Goal: Connect with others: Connect with others

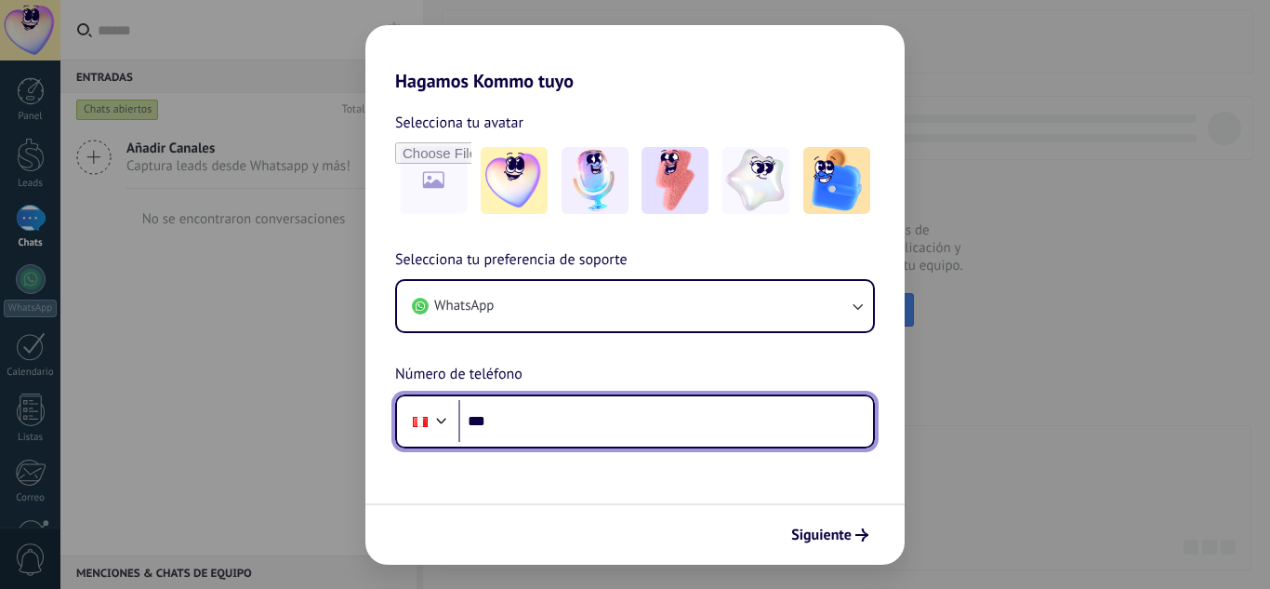
click at [567, 417] on input "***" at bounding box center [665, 421] width 415 height 43
type input "**********"
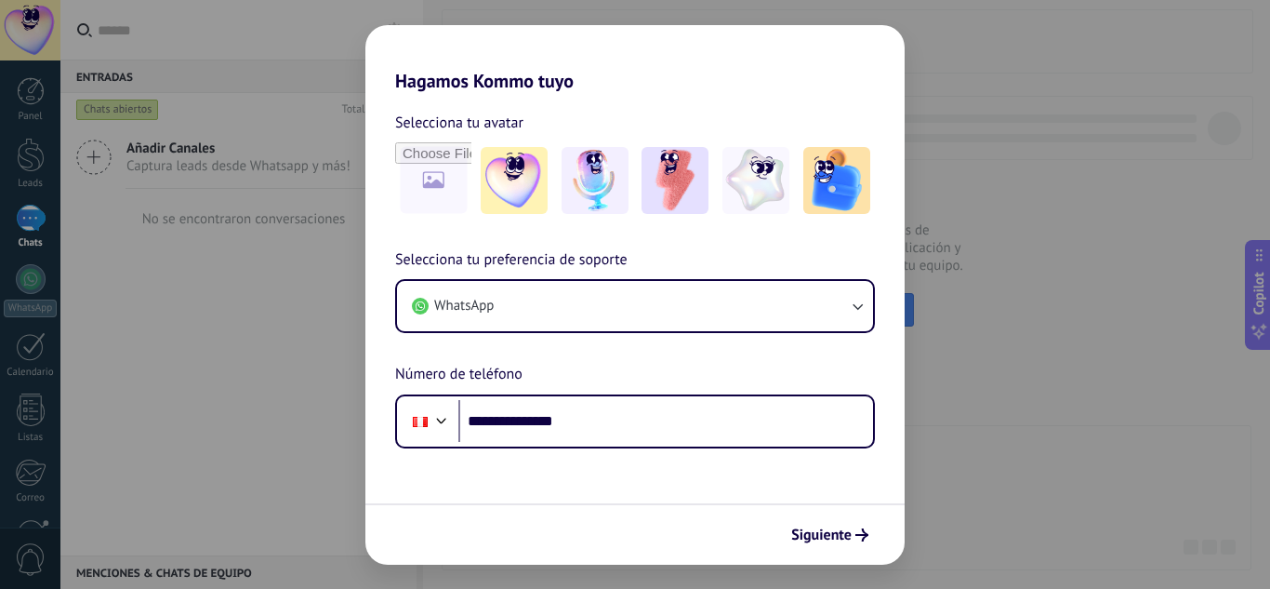
drag, startPoint x: 826, startPoint y: 533, endPoint x: 830, endPoint y: 541, distance: 9.6
click at [830, 531] on span "Siguiente" at bounding box center [821, 534] width 60 height 13
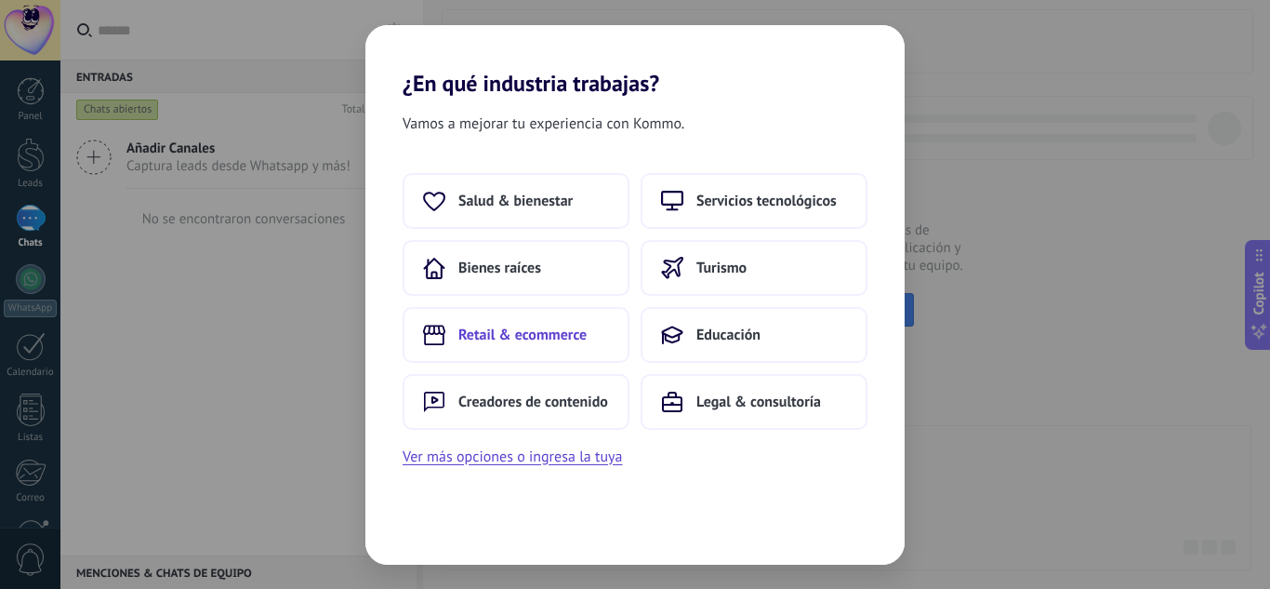
click at [594, 331] on button "Retail & ecommerce" at bounding box center [516, 335] width 227 height 56
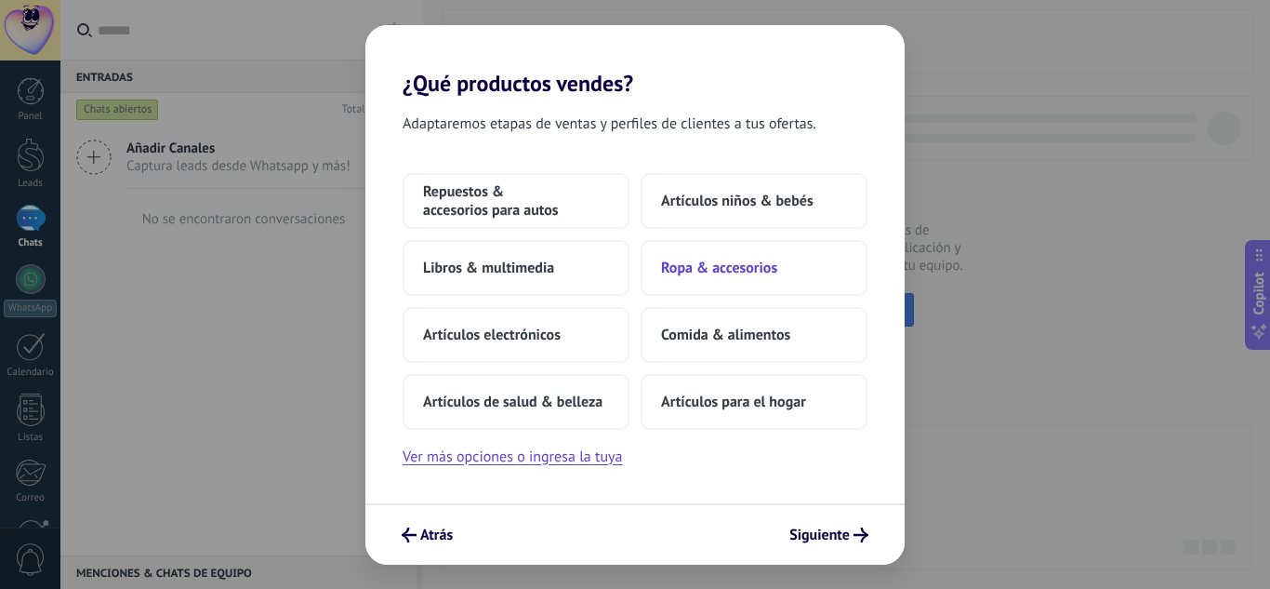
click at [716, 277] on button "Ropa & accesorios" at bounding box center [754, 268] width 227 height 56
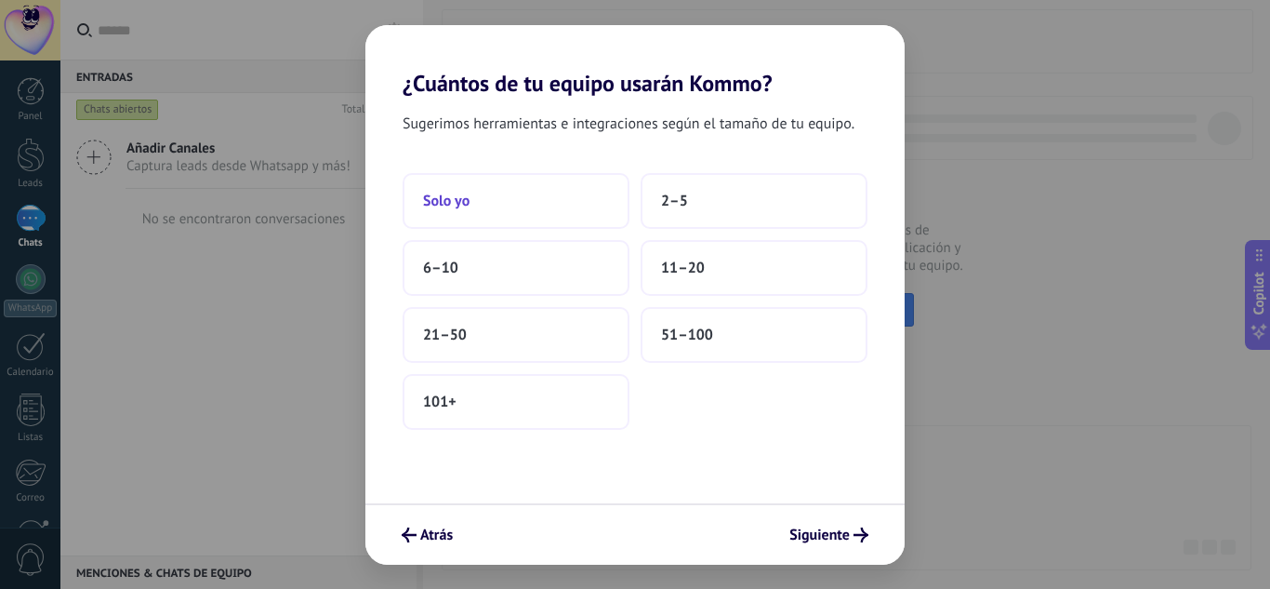
click at [551, 214] on button "Solo yo" at bounding box center [516, 201] width 227 height 56
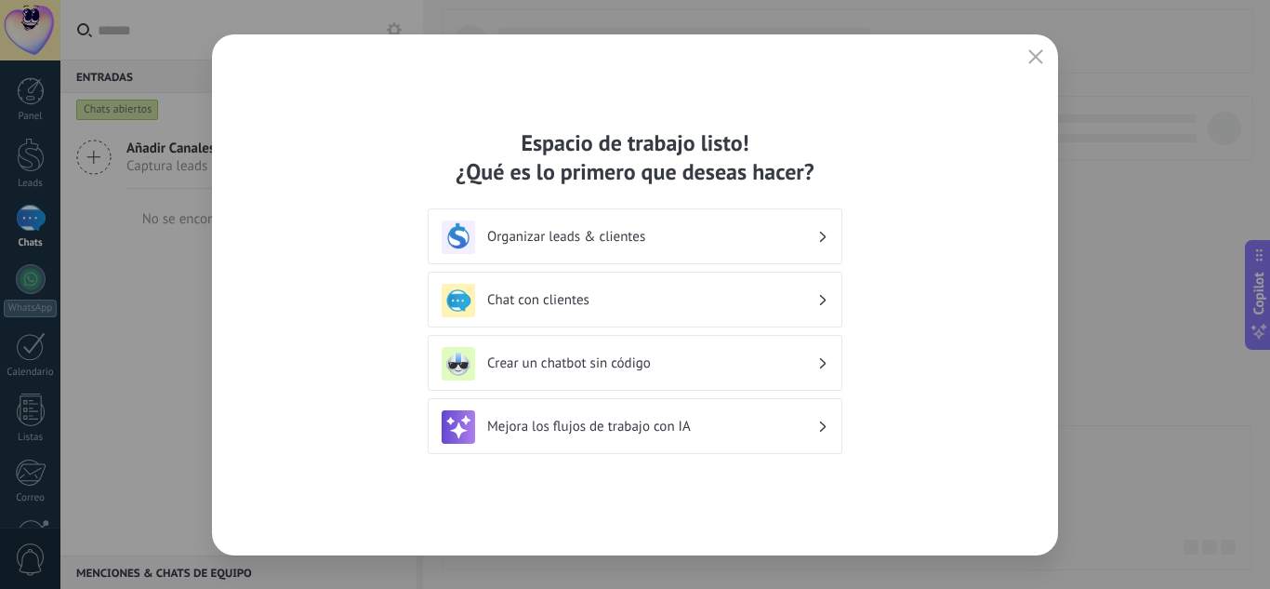
click at [668, 244] on h3 "Organizar leads & clientes" at bounding box center [652, 237] width 330 height 18
click at [812, 244] on h3 "Organizar leads & clientes" at bounding box center [652, 237] width 330 height 18
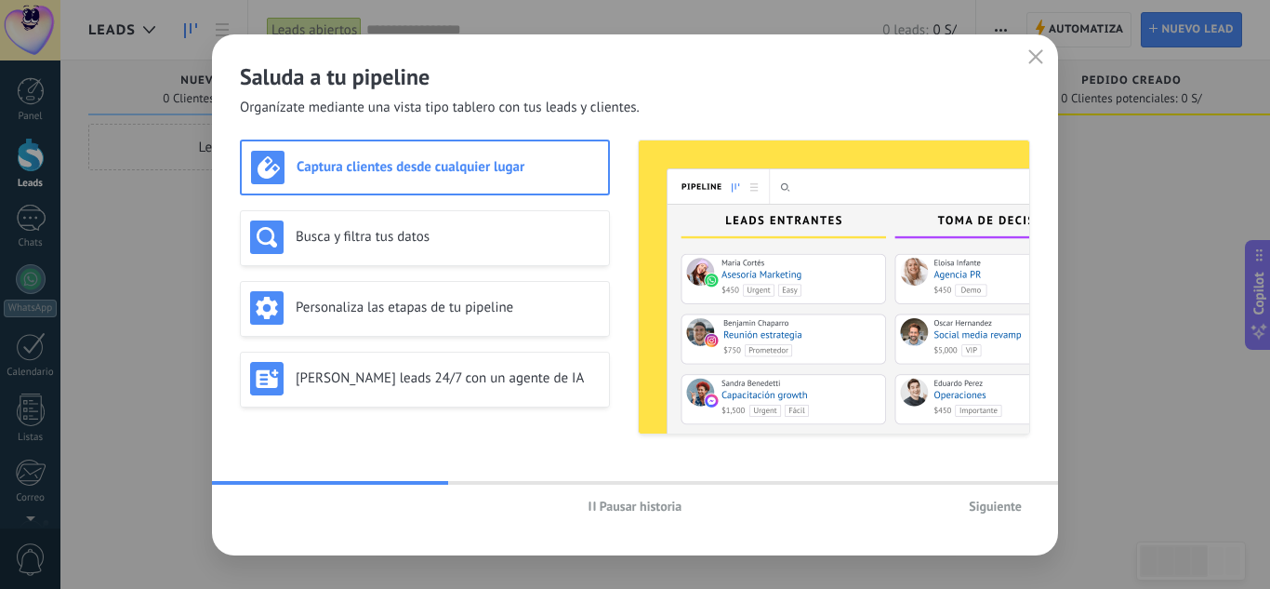
click at [996, 511] on span "Siguiente" at bounding box center [995, 505] width 53 height 13
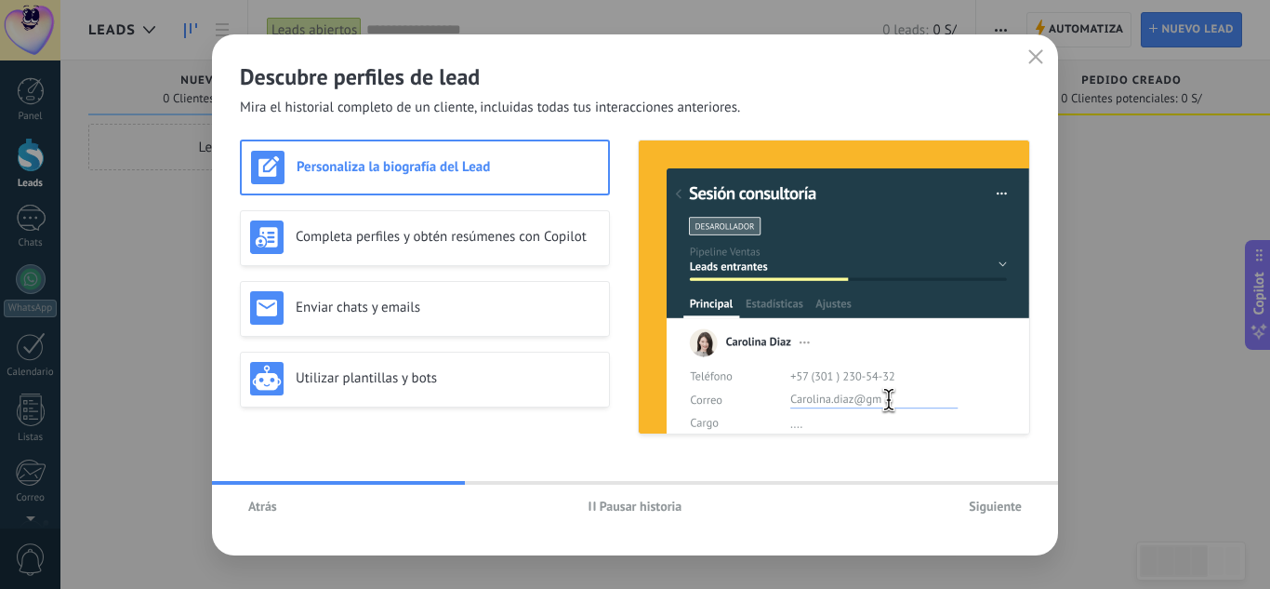
click at [1005, 511] on span "Siguiente" at bounding box center [995, 505] width 53 height 13
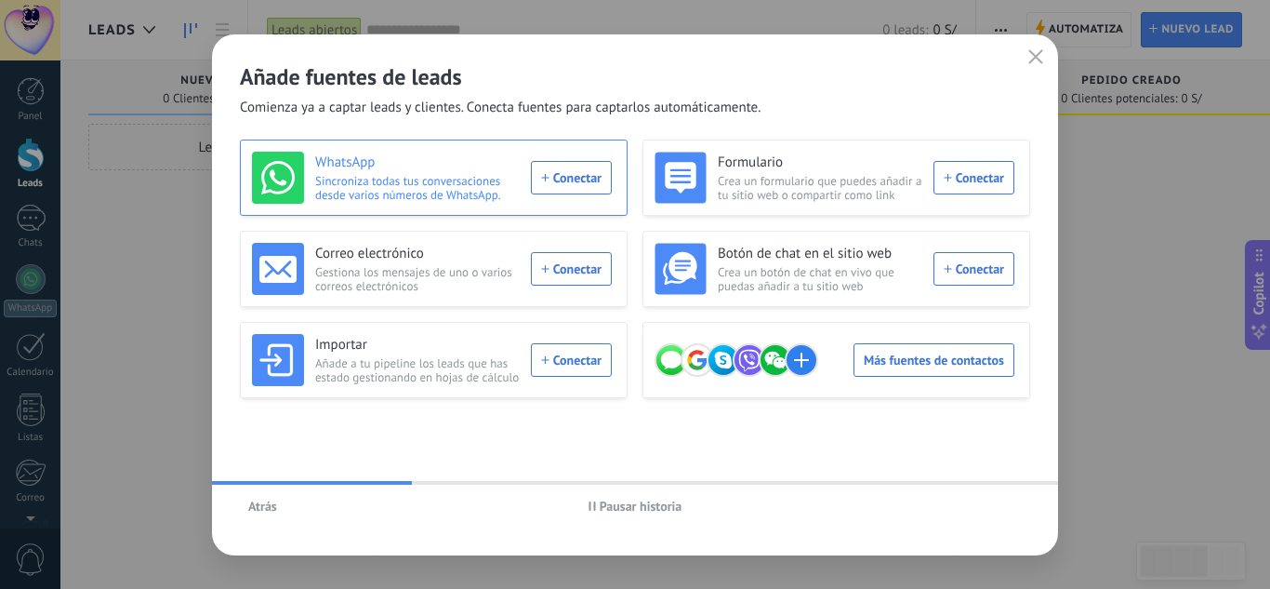
click at [595, 176] on div "WhatsApp Sincroniza todas tus conversaciones desde varios números de WhatsApp. …" at bounding box center [432, 178] width 360 height 52
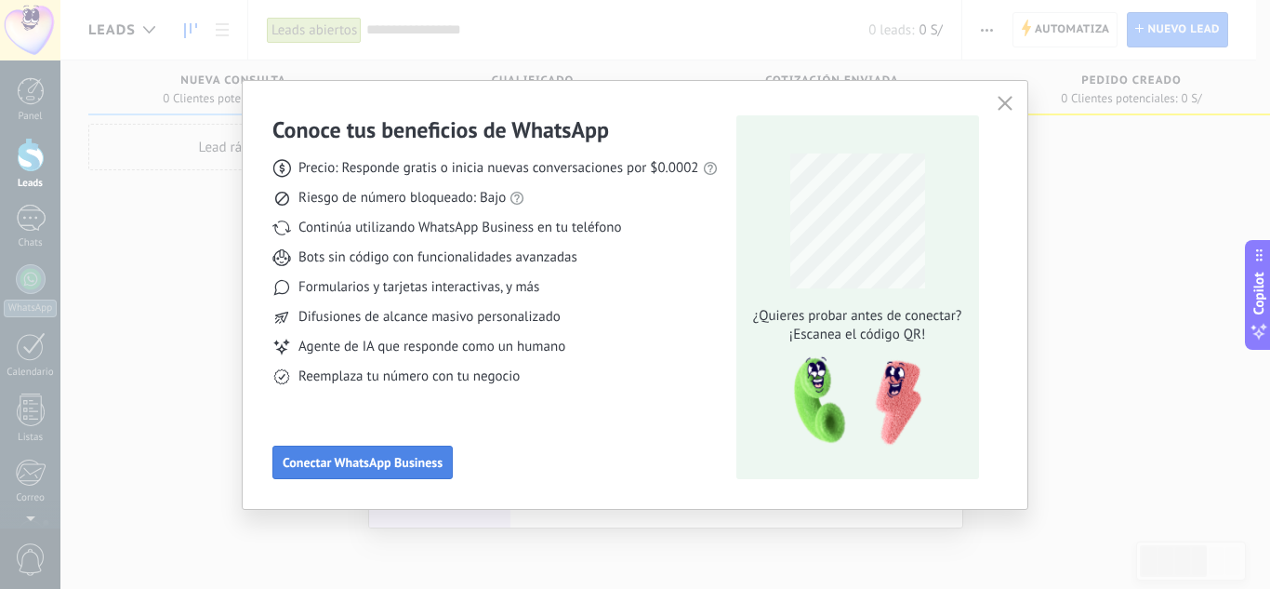
click at [427, 461] on span "Conectar WhatsApp Business" at bounding box center [363, 462] width 160 height 13
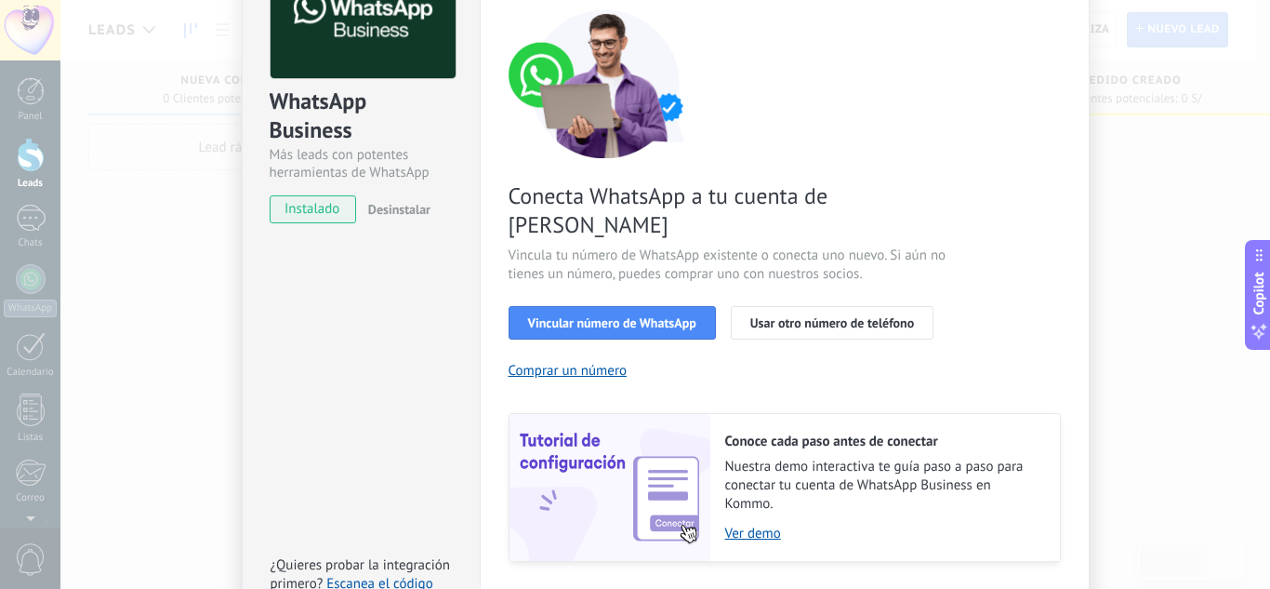
scroll to position [51, 0]
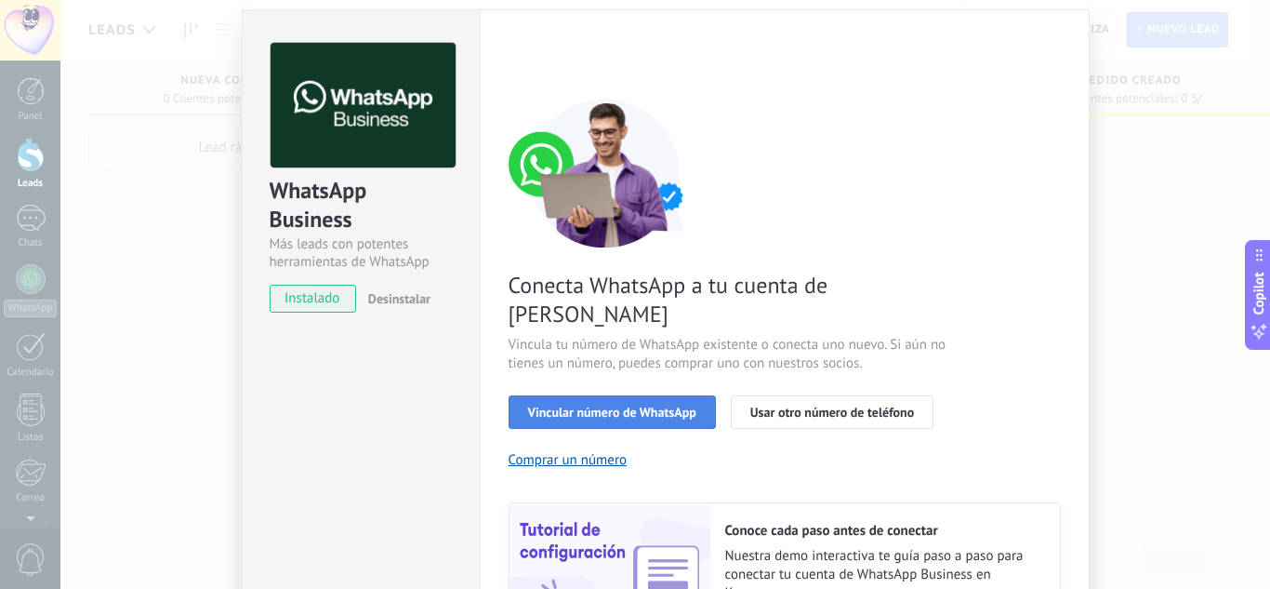
click at [641, 395] on button "Vincular número de WhatsApp" at bounding box center [612, 411] width 207 height 33
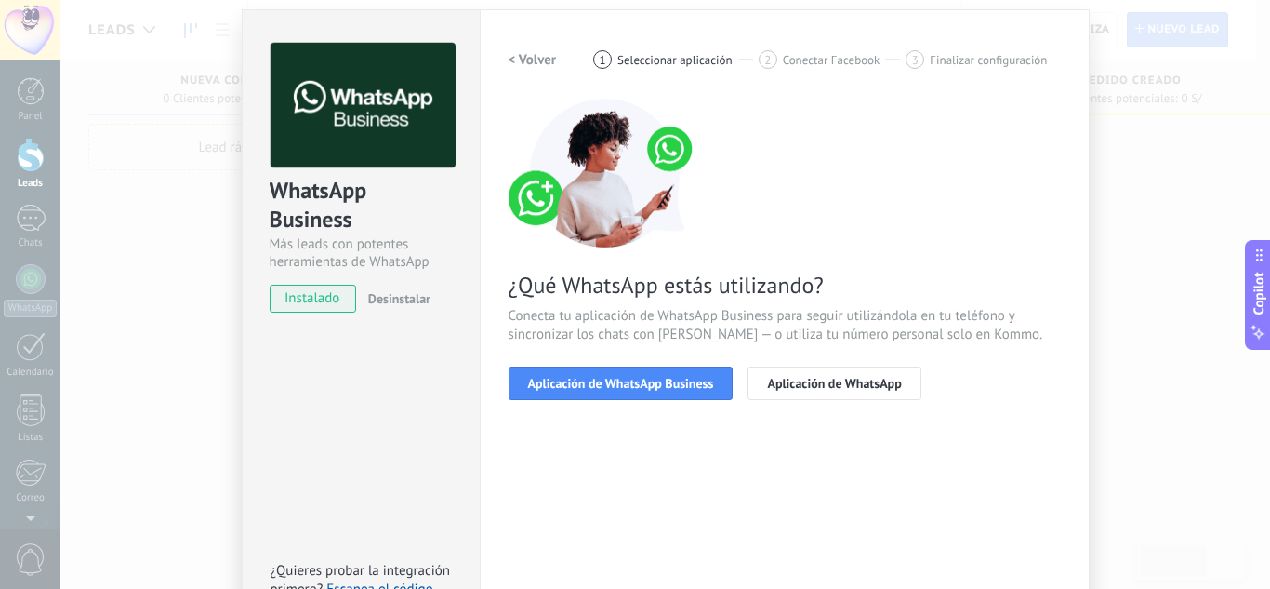
click at [686, 401] on div "< Volver 1 Seleccionar aplicación 2 Conectar Facebook 3 Finalizar configuración…" at bounding box center [785, 232] width 552 height 379
click at [692, 378] on span "Aplicación de WhatsApp Business" at bounding box center [621, 383] width 186 height 13
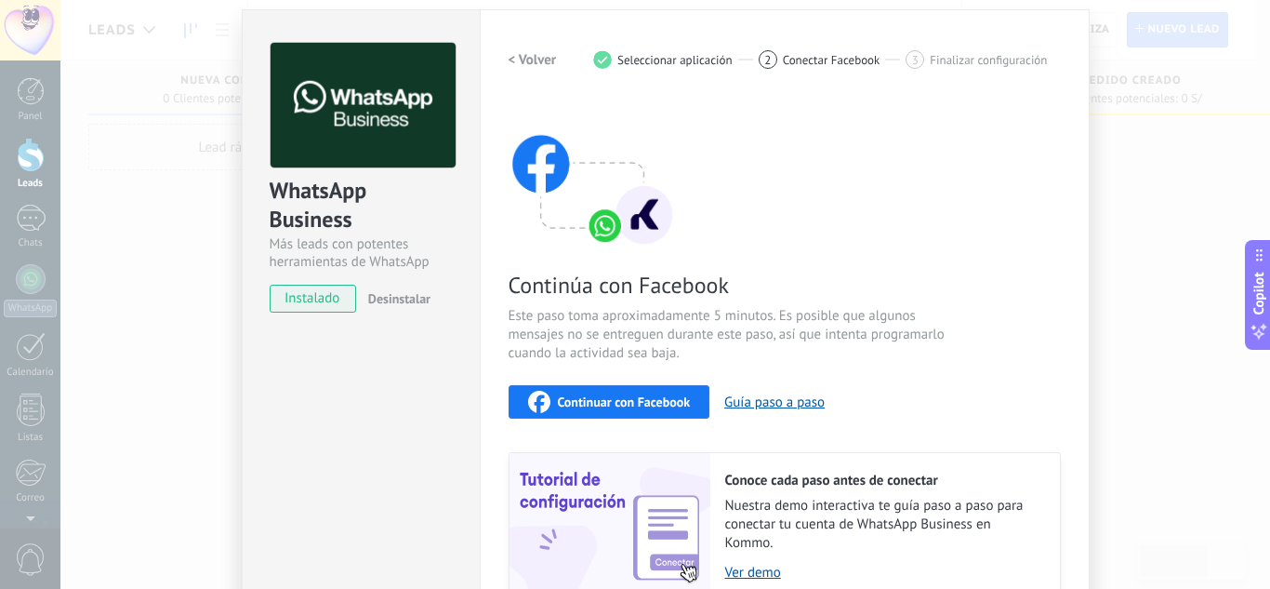
click at [692, 388] on button "Continuar con Facebook" at bounding box center [610, 401] width 202 height 33
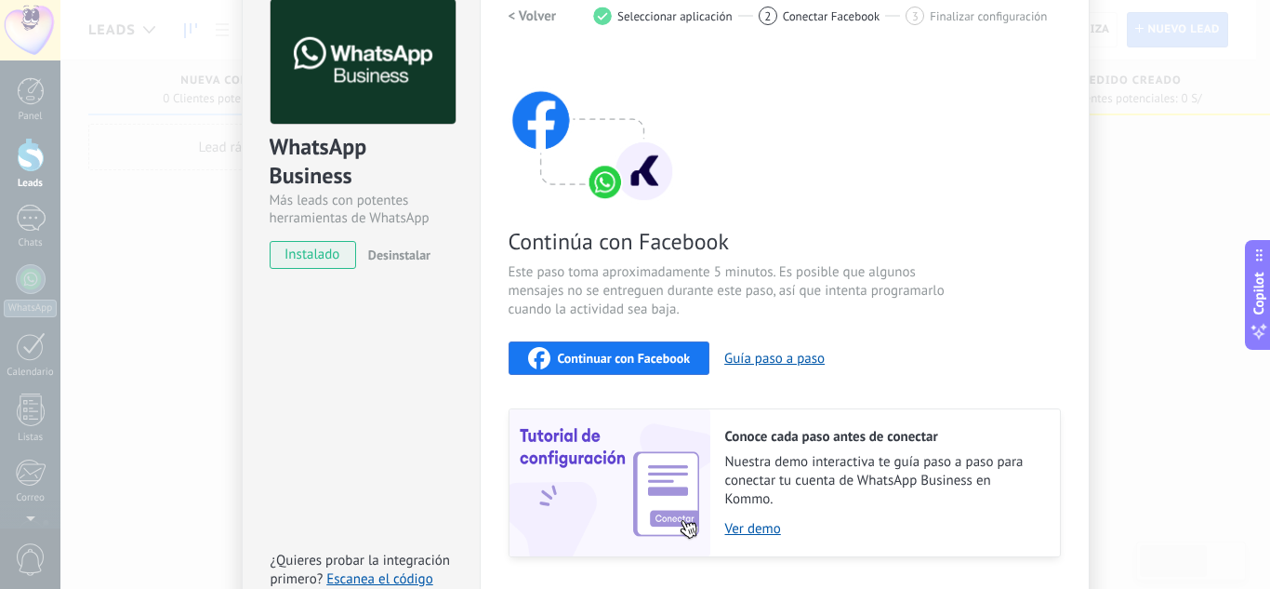
scroll to position [30, 0]
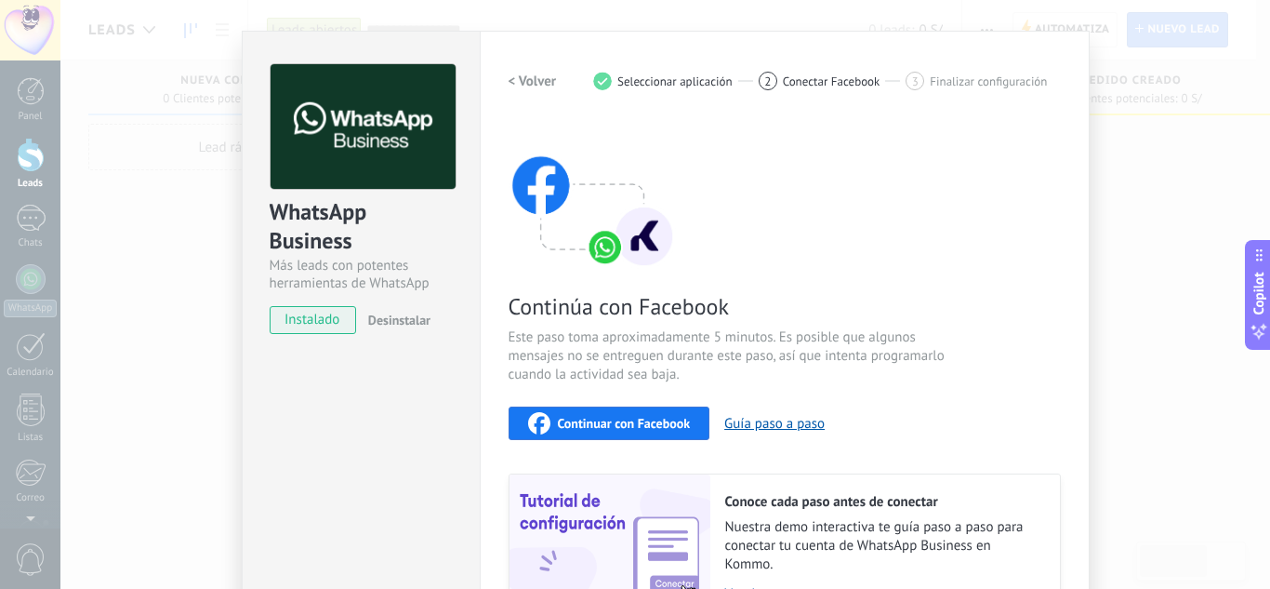
click at [676, 86] on span "Seleccionar aplicación" at bounding box center [674, 81] width 115 height 14
drag, startPoint x: 559, startPoint y: 93, endPoint x: 546, endPoint y: 91, distance: 13.2
click at [557, 95] on div "< Volver 1 Seleccionar aplicación 2 Conectar Facebook 3 Finalizar configuración" at bounding box center [785, 80] width 552 height 33
click at [545, 84] on h2 "< Volver" at bounding box center [533, 82] width 48 height 18
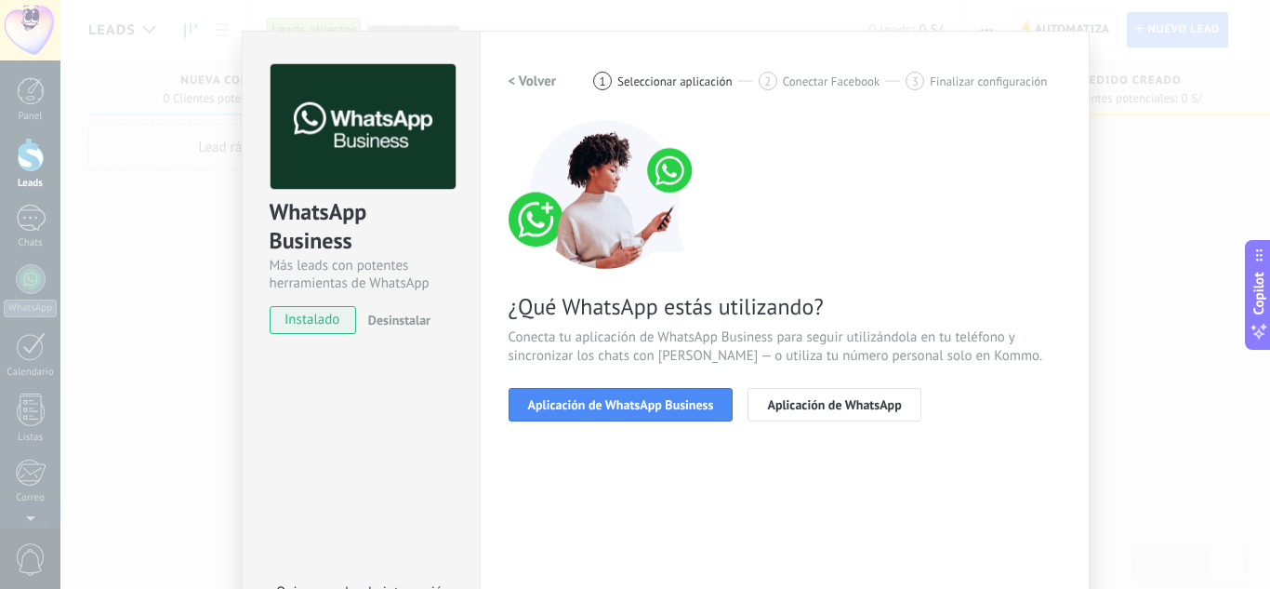
click at [542, 86] on h2 "< Volver" at bounding box center [533, 82] width 48 height 18
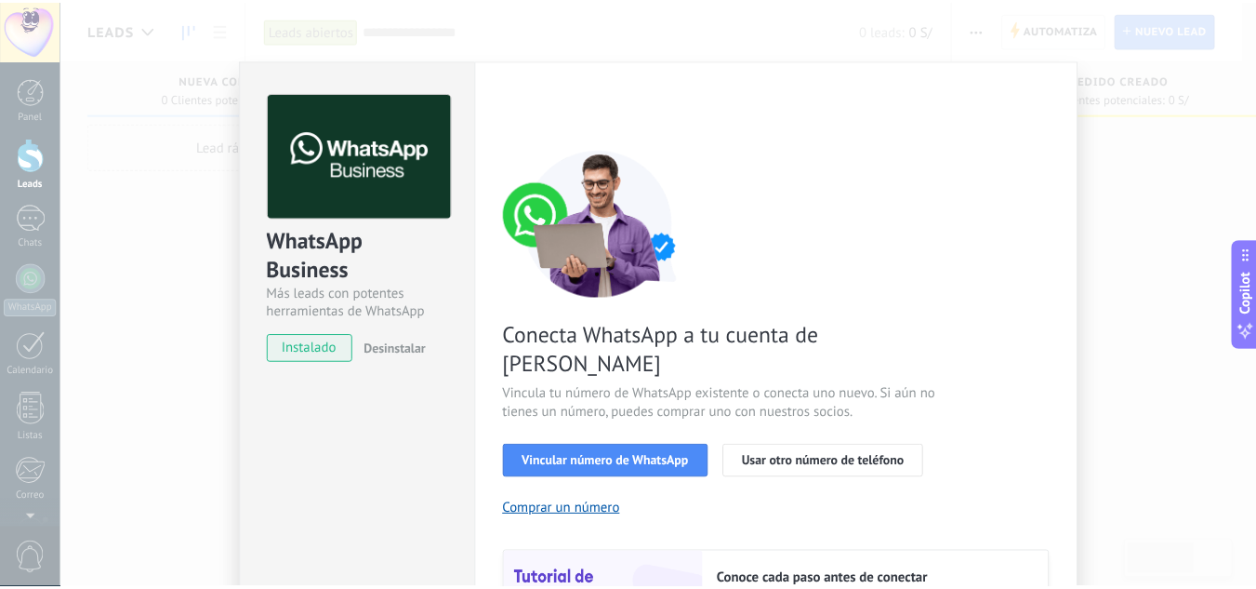
scroll to position [0, 0]
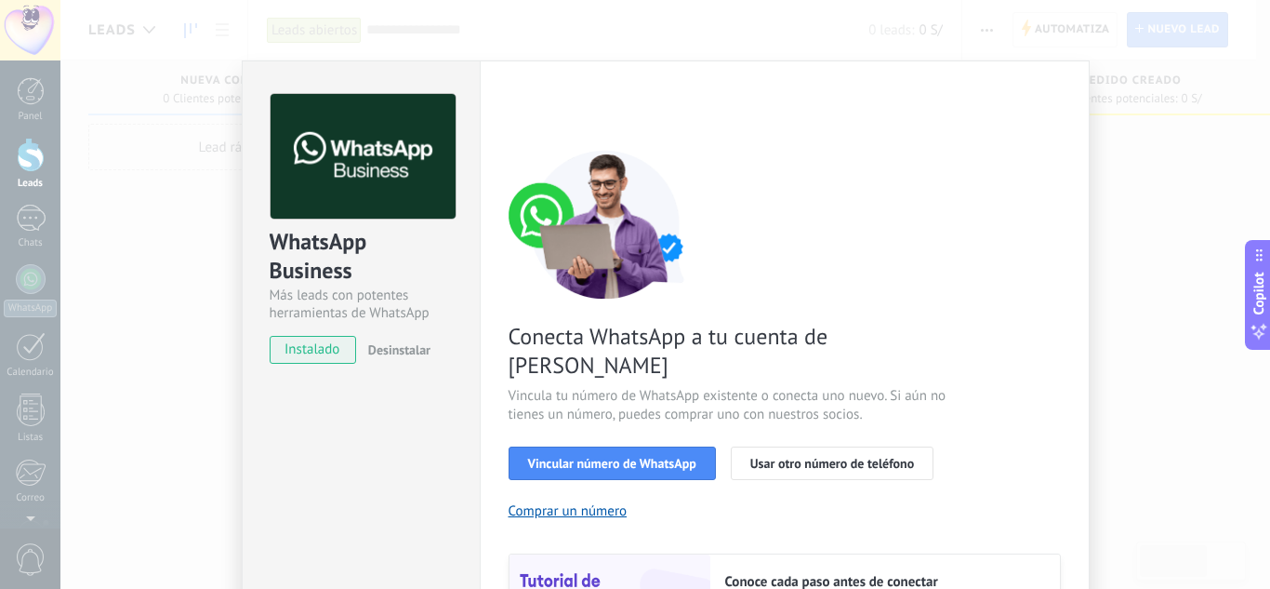
click at [187, 312] on div "WhatsApp Business Más leads con potentes herramientas de WhatsApp instalado Des…" at bounding box center [665, 294] width 1210 height 589
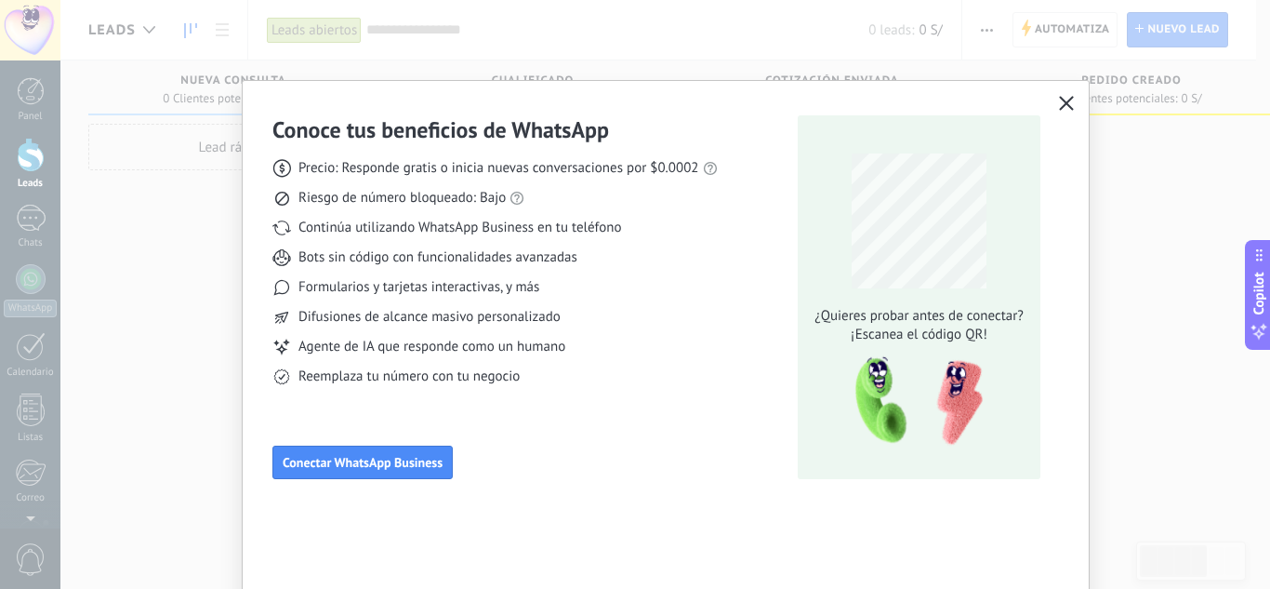
click at [1074, 107] on button "button" at bounding box center [1067, 104] width 24 height 26
